Goal: Information Seeking & Learning: Find contact information

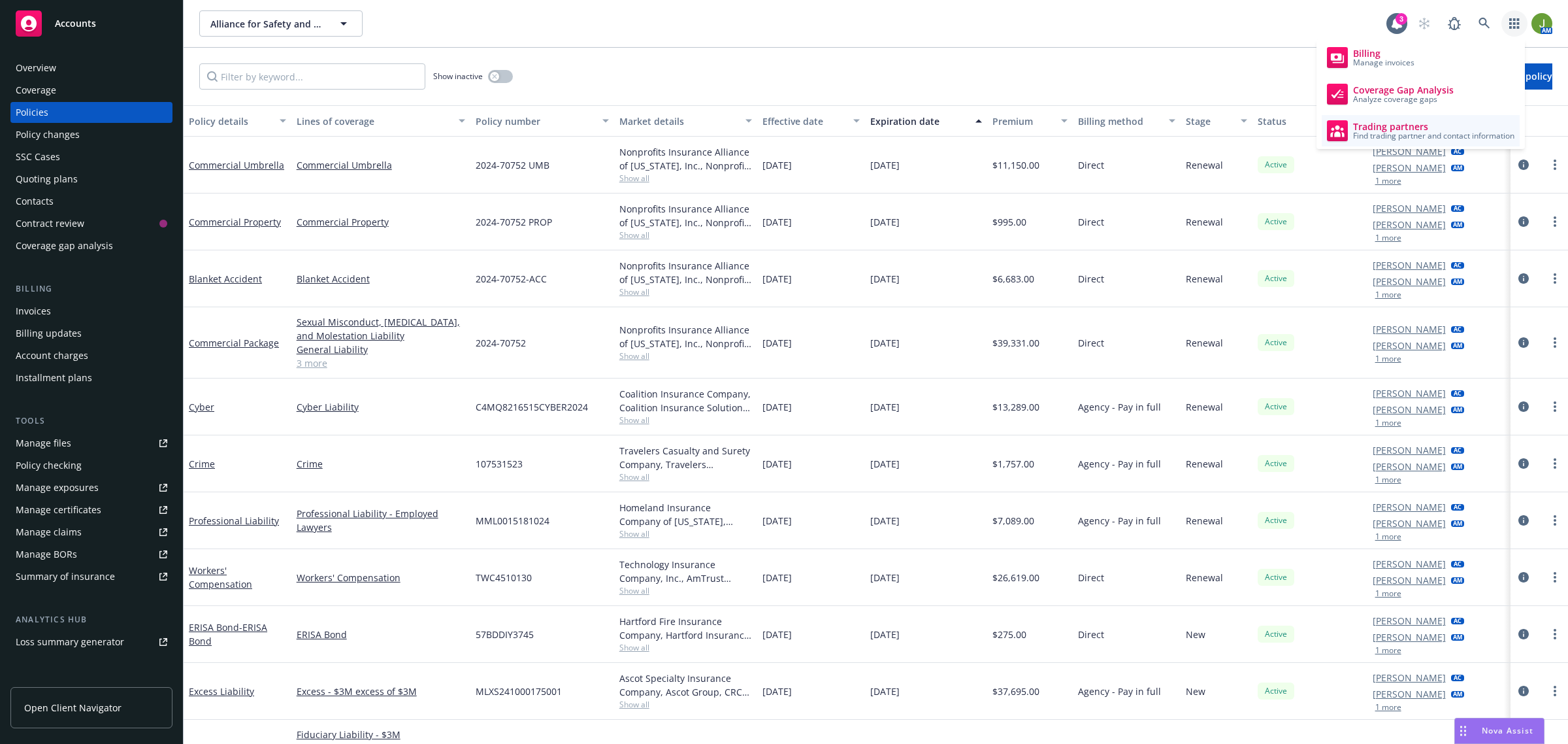
click at [1441, 125] on span "Trading partners" at bounding box center [1433, 126] width 161 height 11
click at [1429, 118] on link "Trading partners Find trading partner and contact information" at bounding box center [1420, 130] width 198 height 31
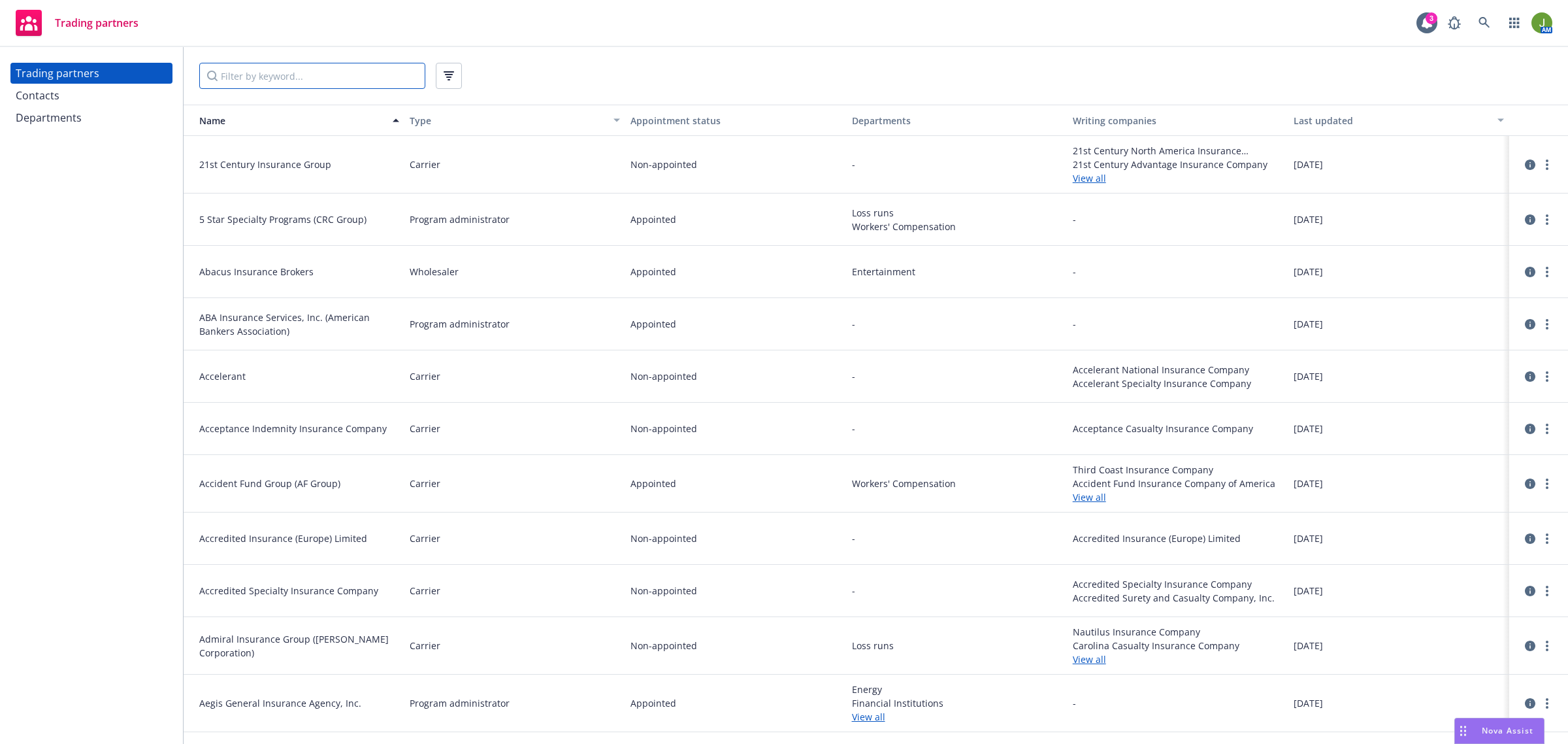
click at [272, 71] on input "Filter by keyword..." at bounding box center [312, 75] width 226 height 26
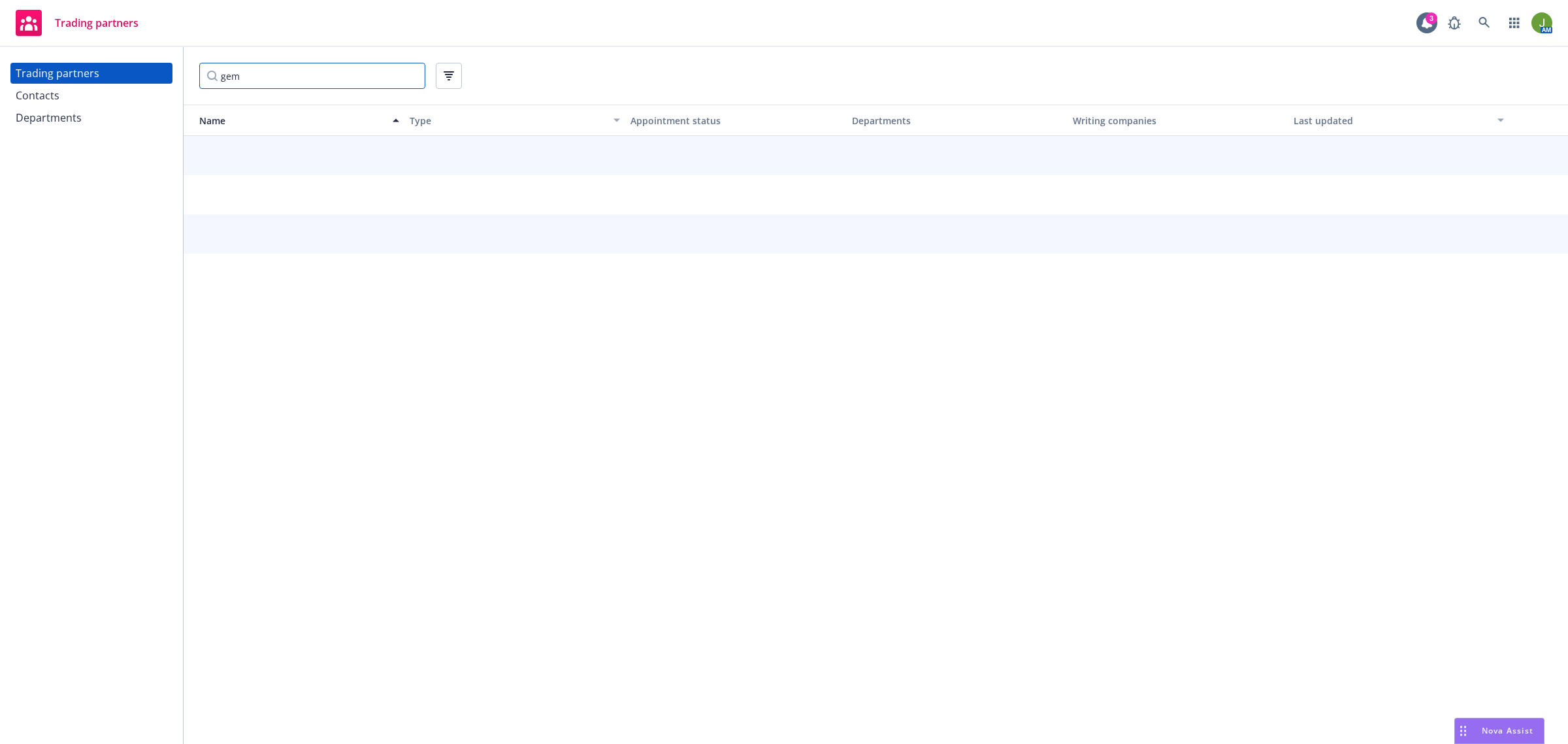
type input "gem"
drag, startPoint x: 85, startPoint y: 105, endPoint x: 97, endPoint y: 105, distance: 12.0
click at [85, 105] on div "Contacts" at bounding box center [91, 95] width 152 height 21
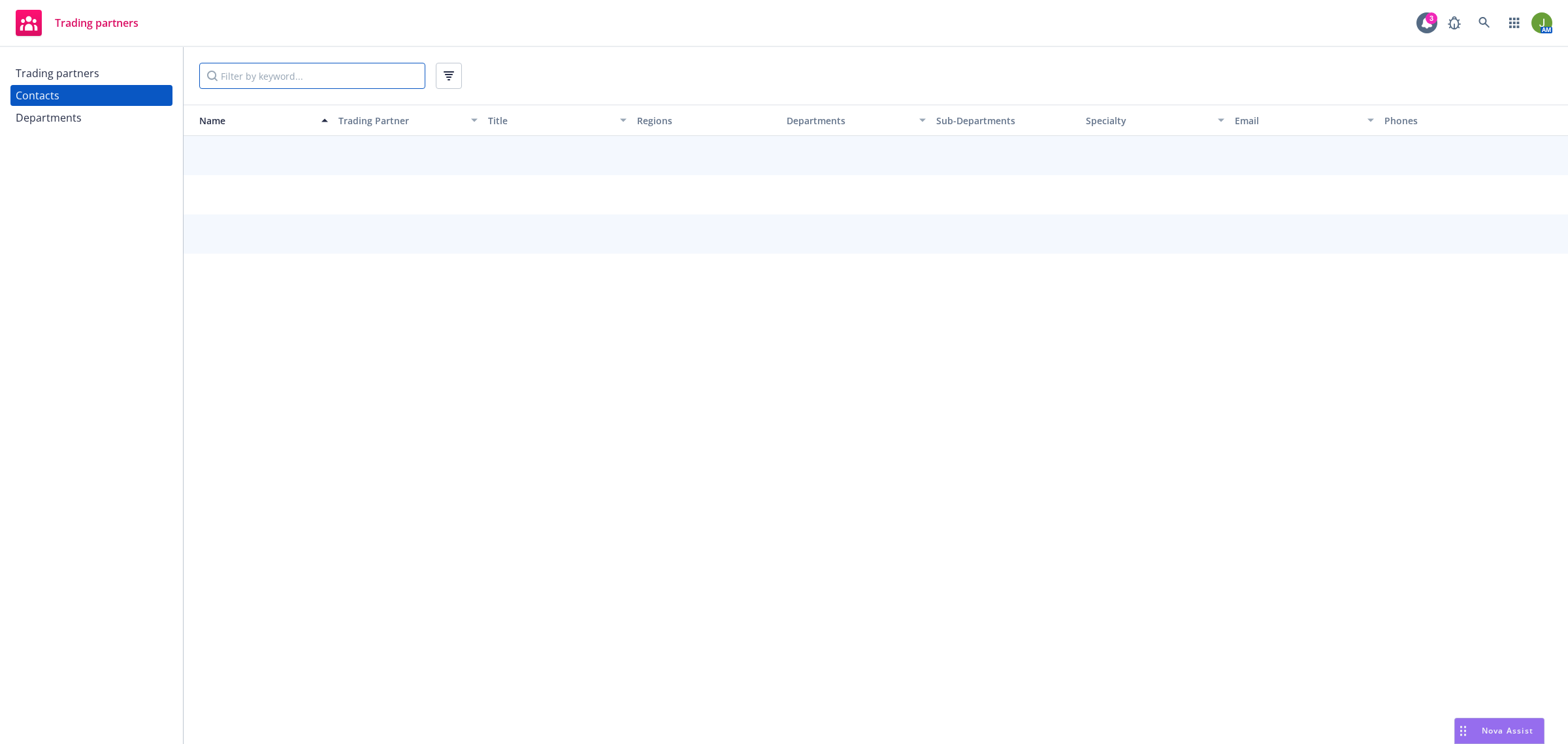
click at [262, 76] on input "Filter by keyword..." at bounding box center [312, 75] width 226 height 26
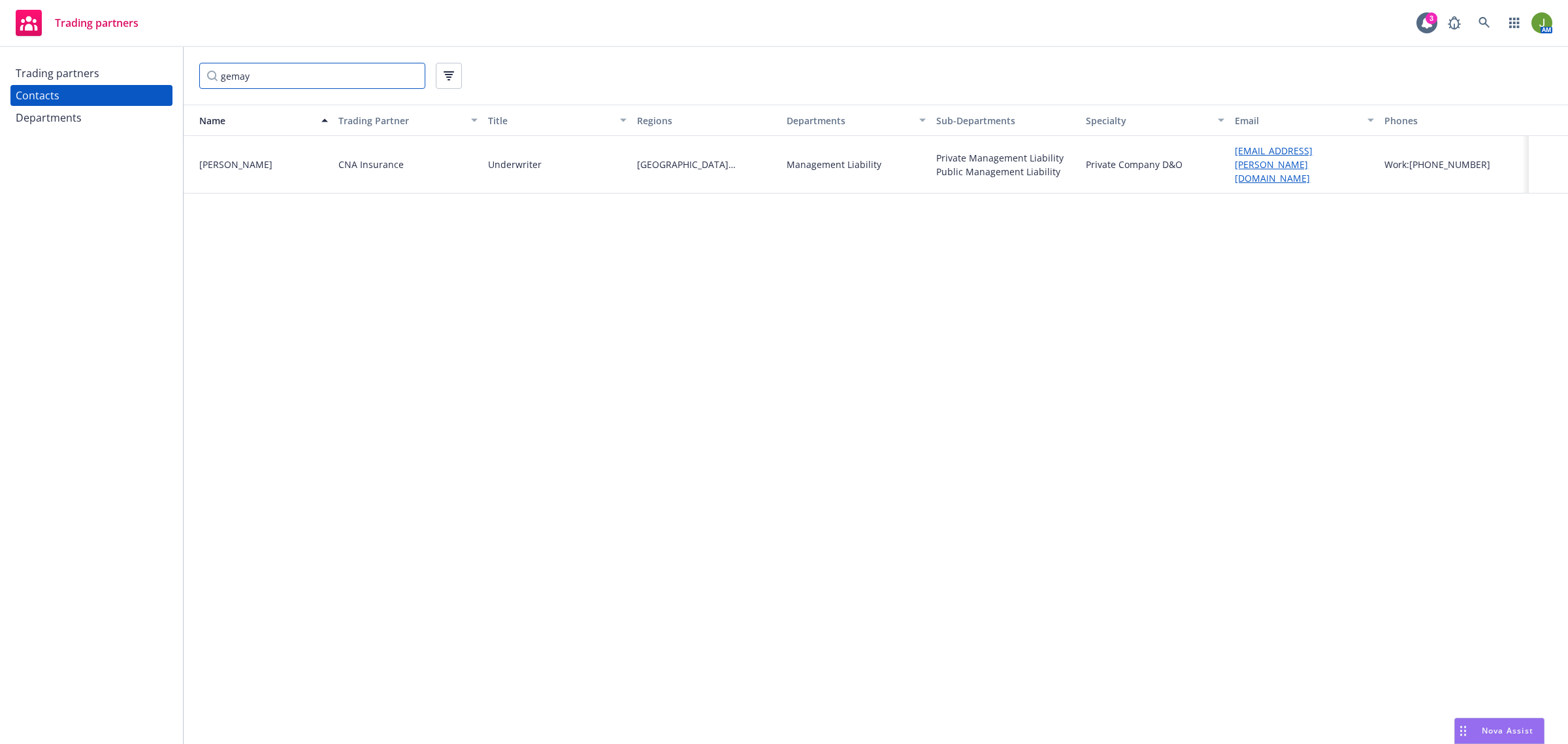
type input "gemay"
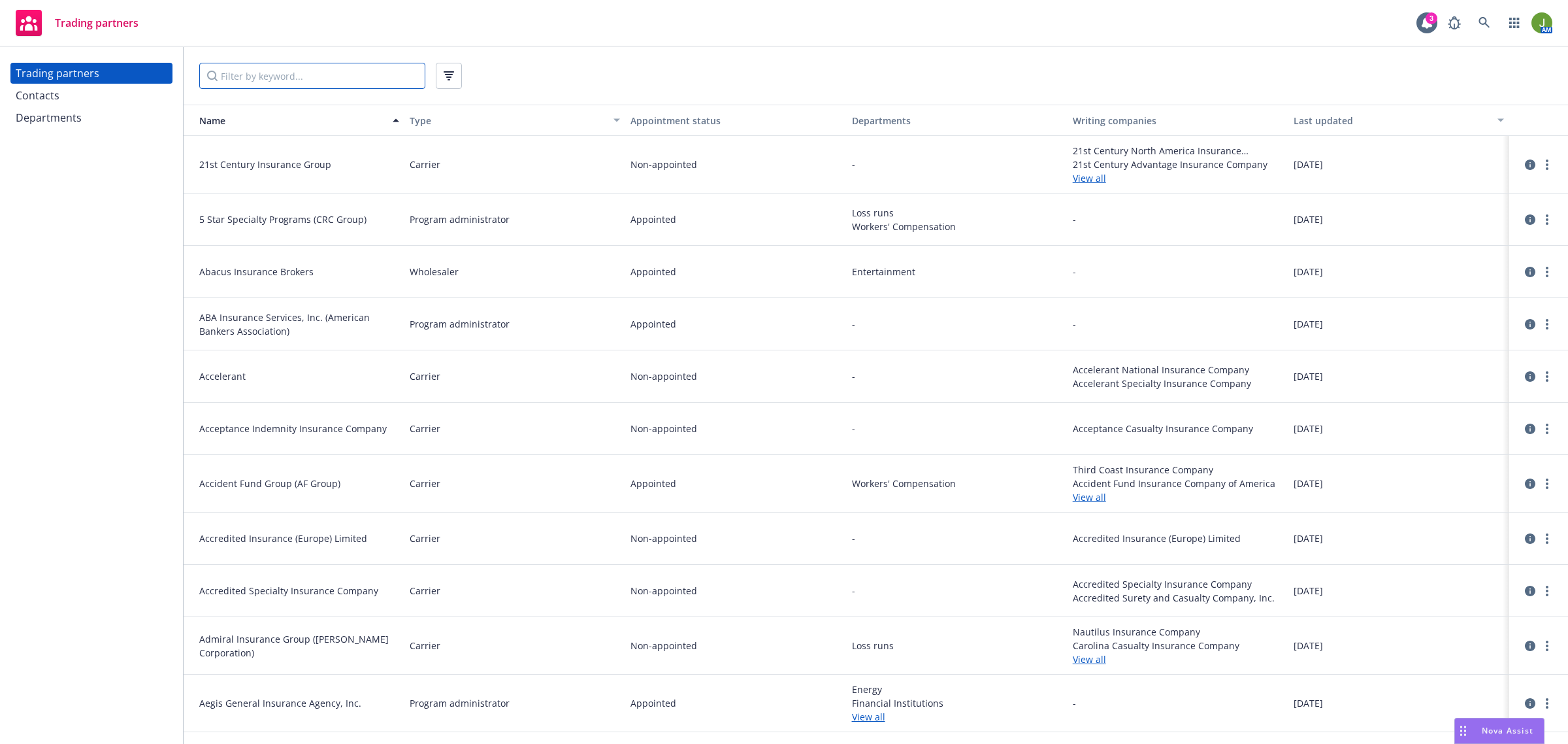
click at [272, 88] on input "Filter by keyword..." at bounding box center [312, 75] width 226 height 26
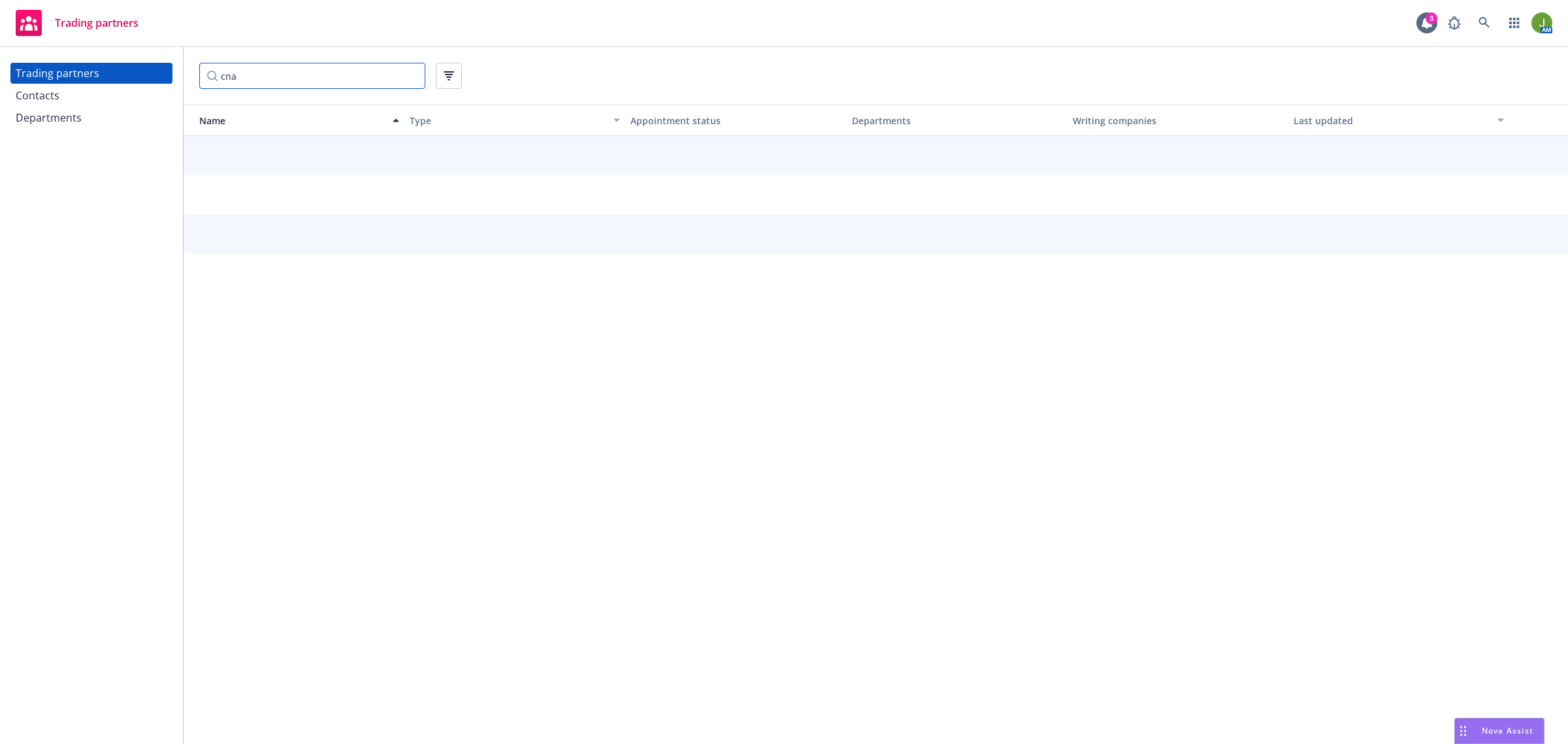
type input "cna"
click at [95, 99] on div "Contacts" at bounding box center [91, 95] width 152 height 21
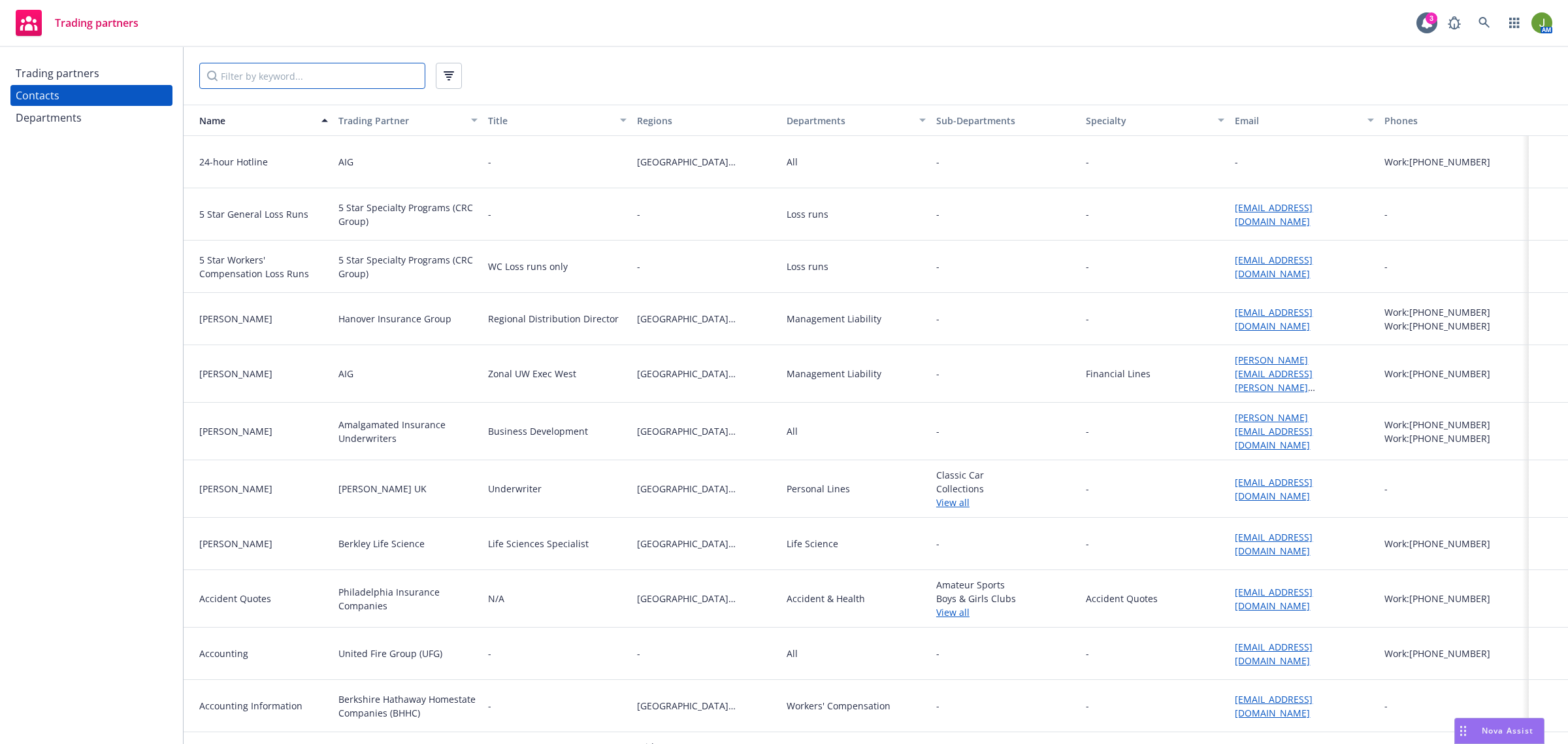
click at [263, 81] on input "Filter by keyword..." at bounding box center [312, 75] width 226 height 26
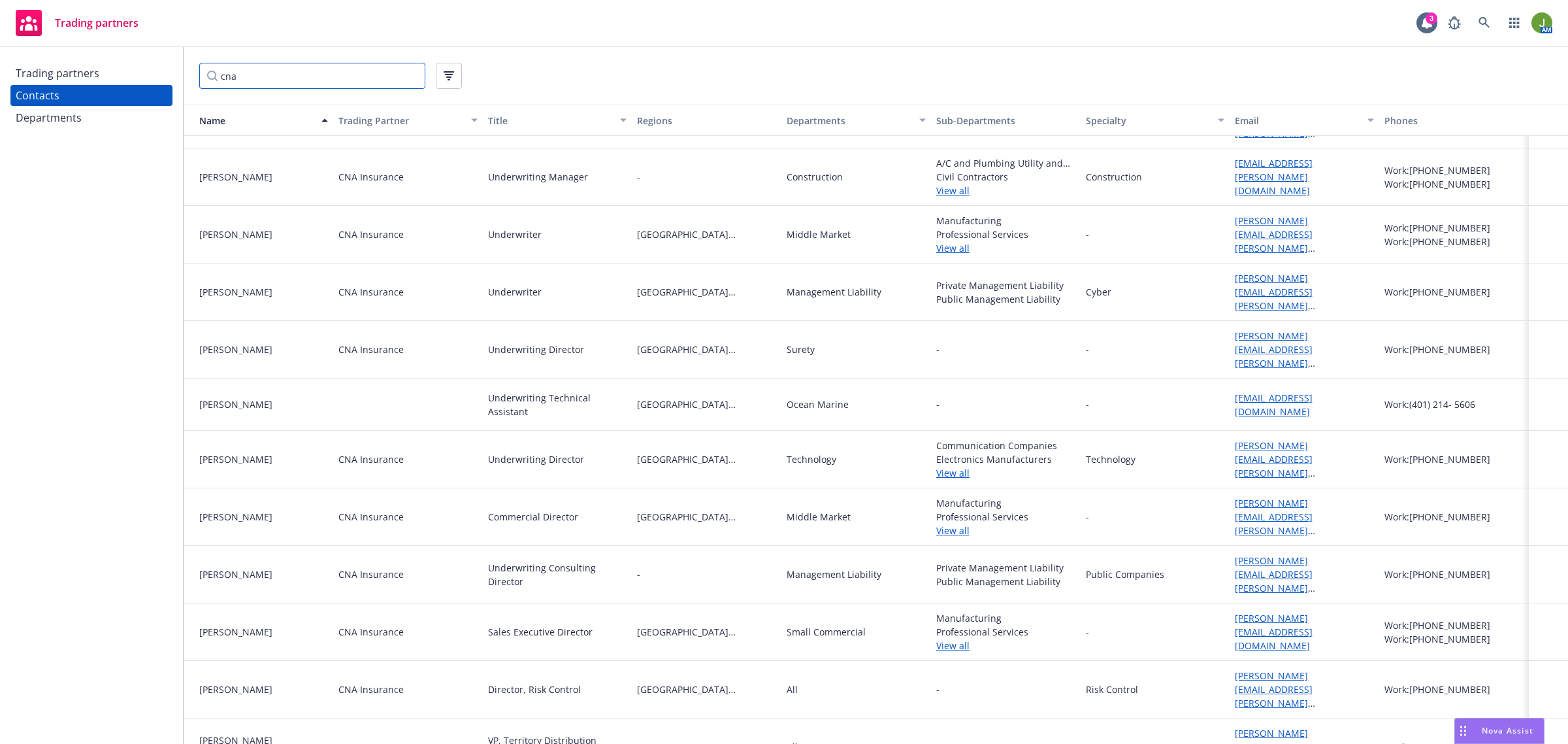
scroll to position [2299, 0]
type input "cna"
